Goal: Task Accomplishment & Management: Use online tool/utility

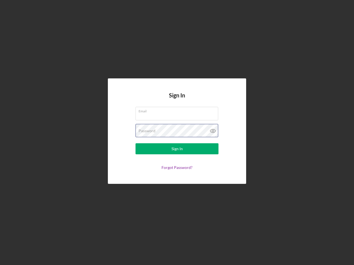
click at [177, 133] on div "Password" at bounding box center [176, 131] width 83 height 14
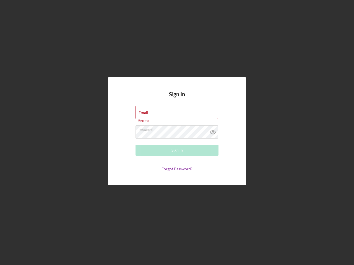
click at [213, 131] on icon at bounding box center [213, 132] width 14 height 14
